Goal: Task Accomplishment & Management: Use online tool/utility

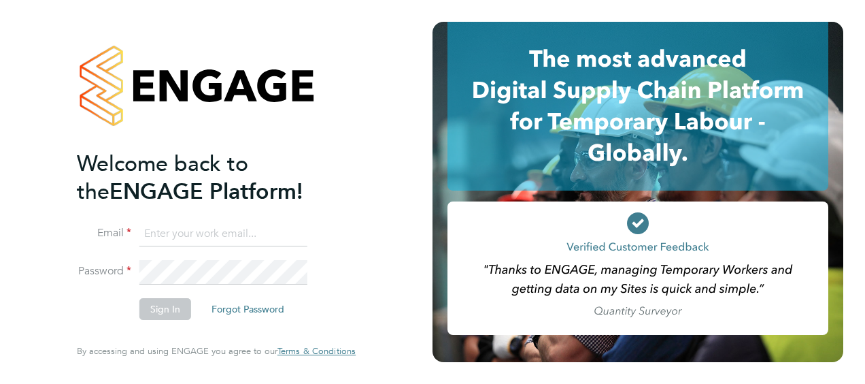
type input "mark.bonello@vistry.co.uk"
click at [167, 309] on button "Sign In" at bounding box center [165, 309] width 52 height 22
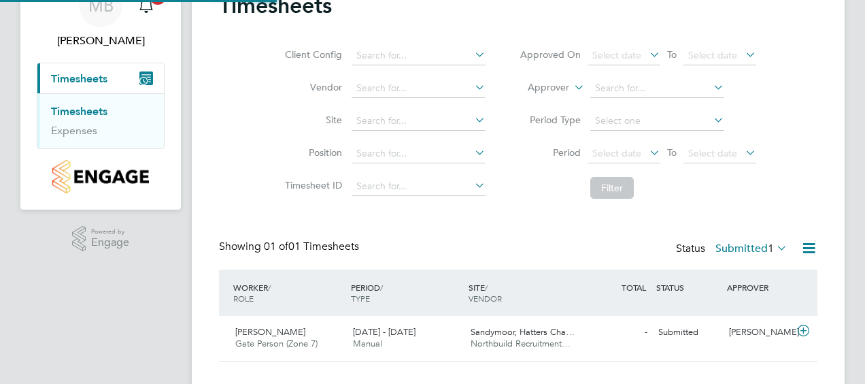
scroll to position [34, 118]
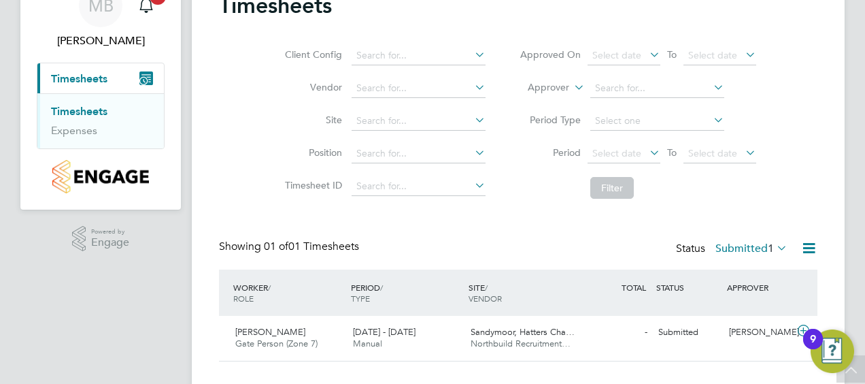
click at [93, 105] on link "Timesheets" at bounding box center [79, 111] width 56 height 13
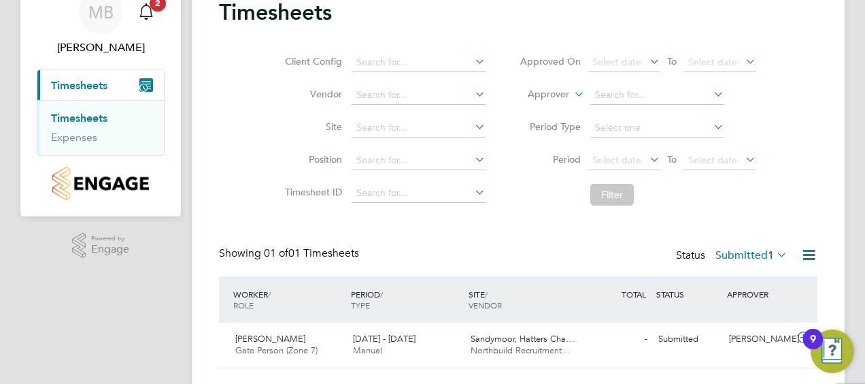
scroll to position [94, 0]
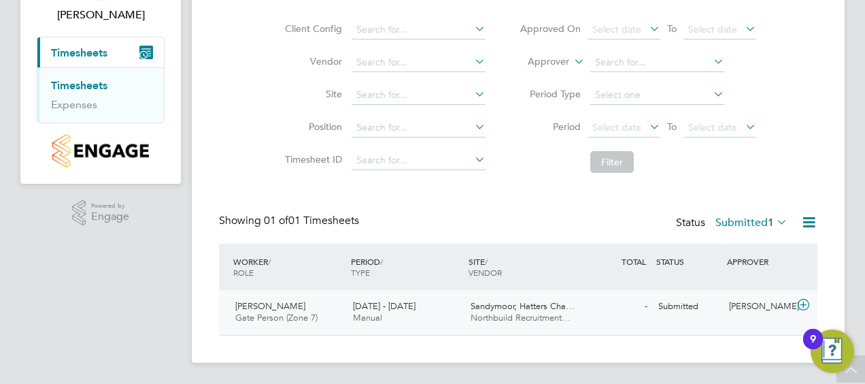
click at [274, 303] on span "[PERSON_NAME]" at bounding box center [270, 306] width 70 height 12
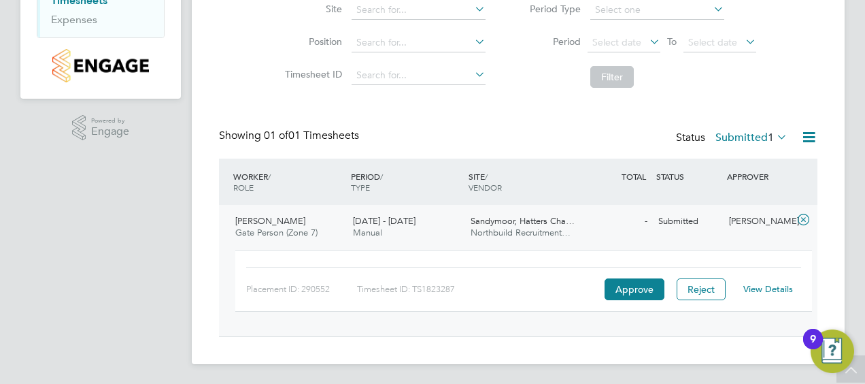
scroll to position [180, 0]
click at [589, 278] on div "Timesheet ID: TS1823287" at bounding box center [479, 289] width 244 height 22
click at [602, 282] on div "Placement ID: 290552 Timesheet ID: TS1823287 Approve Reject View Details" at bounding box center [523, 282] width 555 height 33
drag, startPoint x: 602, startPoint y: 282, endPoint x: 621, endPoint y: 285, distance: 19.3
click at [621, 285] on button "Approve" at bounding box center [635, 289] width 60 height 22
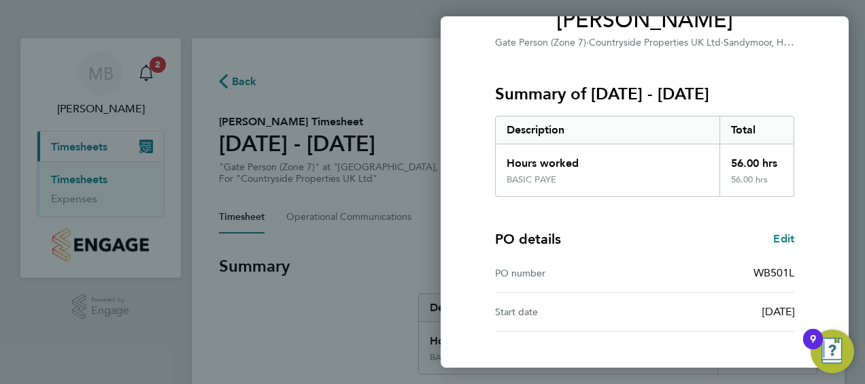
scroll to position [228, 0]
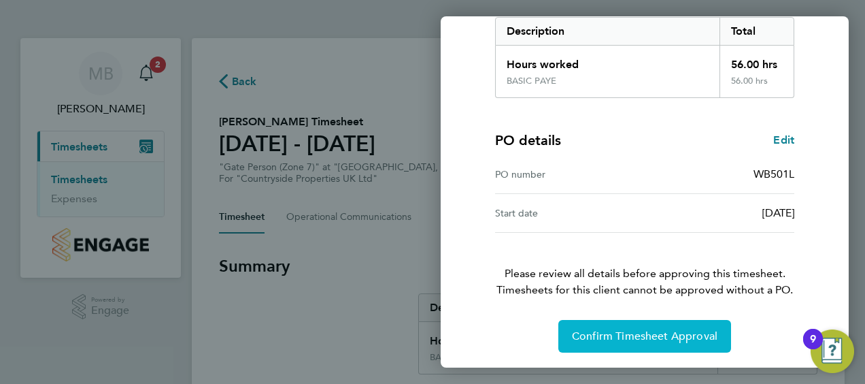
click at [663, 339] on span "Confirm Timesheet Approval" at bounding box center [645, 336] width 146 height 14
